Goal: Task Accomplishment & Management: Use online tool/utility

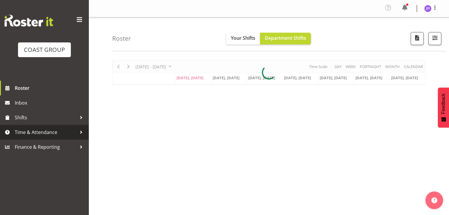
click at [54, 137] on span "Time & Attendance" at bounding box center [46, 132] width 62 height 9
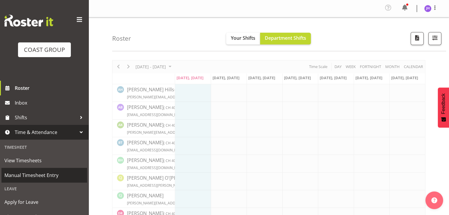
click at [46, 177] on span "Manual Timesheet Entry" at bounding box center [44, 175] width 80 height 9
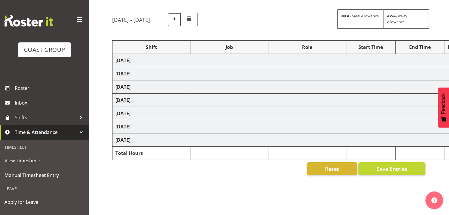
scroll to position [75, 0]
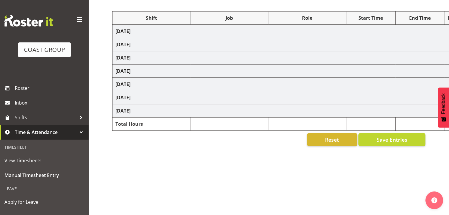
select select "1512"
select select "624"
select select "1512"
select select "624"
select select "1512"
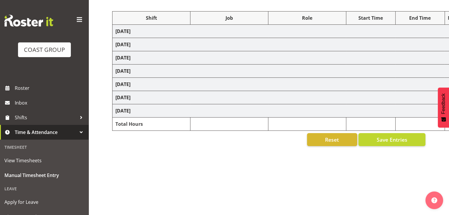
select select "624"
select select "1512"
select select "624"
select select "1512"
select select "624"
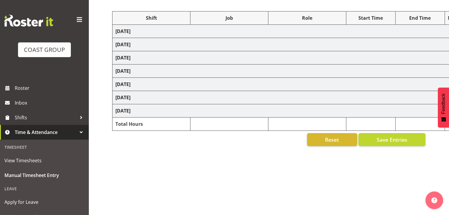
select select "18"
select select "1512"
select select "624"
select select "1512"
select select "624"
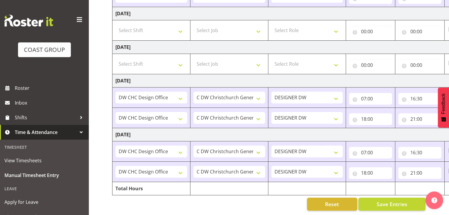
scroll to position [0, 76]
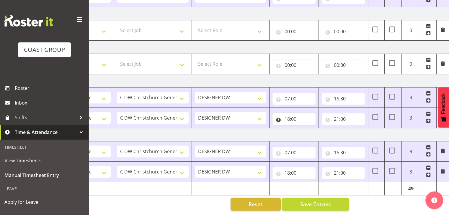
click at [294, 115] on input "18:00" at bounding box center [293, 119] width 43 height 12
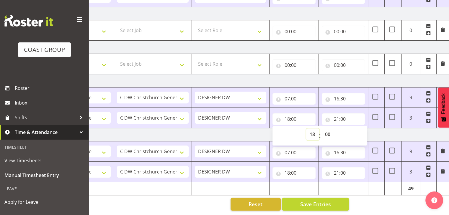
click at [313, 131] on select "00 01 02 03 04 05 06 07 08 09 10 11 12 13 14 15 16 17 18 19 20 21 22 23" at bounding box center [312, 135] width 13 height 12
click at [293, 116] on input "18:00" at bounding box center [293, 119] width 43 height 12
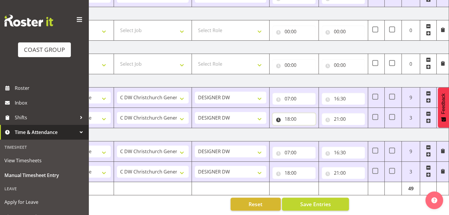
click at [294, 115] on input "18:00" at bounding box center [293, 119] width 43 height 12
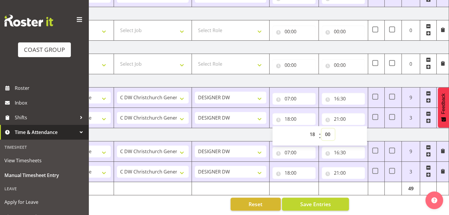
drag, startPoint x: 325, startPoint y: 129, endPoint x: 328, endPoint y: 127, distance: 3.5
click at [325, 129] on select "00 01 02 03 04 05 06 07 08 09 10 11 12 13 14 15 16 17 18 19 20 21 22 23 24 25 2…" at bounding box center [327, 135] width 13 height 12
click at [336, 125] on div "00 01 02 03 04 05 06 07 08 09 10 11 12 13 14 15 16 17 18 19 20 21 22 23 : 00 01…" at bounding box center [319, 135] width 94 height 21
click at [333, 130] on select "00 01 02 03 04 05 06 07 08 09 10 11 12 13 14 15 16 17 18 19 20 21 22 23 24 25 2…" at bounding box center [327, 135] width 13 height 12
select select "30"
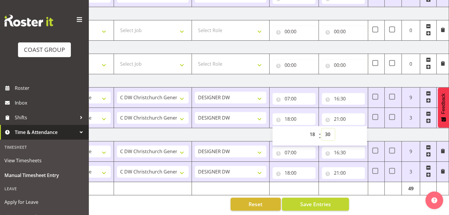
click at [321, 129] on select "00 01 02 03 04 05 06 07 08 09 10 11 12 13 14 15 16 17 18 19 20 21 22 23 24 25 2…" at bounding box center [327, 135] width 13 height 12
type input "18:30"
click at [342, 116] on input "21:00" at bounding box center [343, 119] width 43 height 12
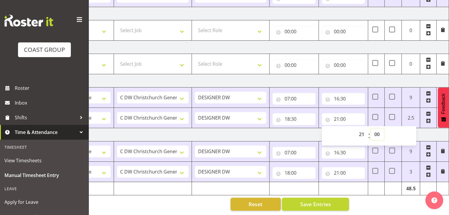
click at [378, 130] on select "00 01 02 03 04 05 06 07 08 09 10 11 12 13 14 15 16 17 18 19 20 21 22 23 24 25 2…" at bounding box center [377, 135] width 13 height 12
select select "30"
click at [371, 129] on select "00 01 02 03 04 05 06 07 08 09 10 11 12 13 14 15 16 17 18 19 20 21 22 23 24 25 2…" at bounding box center [377, 135] width 13 height 12
type input "21:30"
click at [432, 132] on td "Tuesday 9th September 2025" at bounding box center [242, 134] width 413 height 13
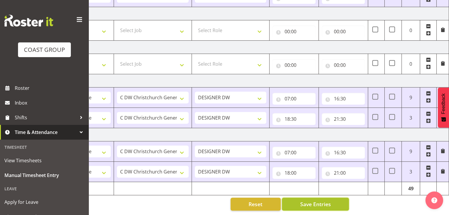
click at [317, 202] on span "Save Entries" at bounding box center [315, 205] width 31 height 8
click at [307, 201] on span "Save Entries" at bounding box center [315, 205] width 31 height 8
